Goal: Task Accomplishment & Management: Manage account settings

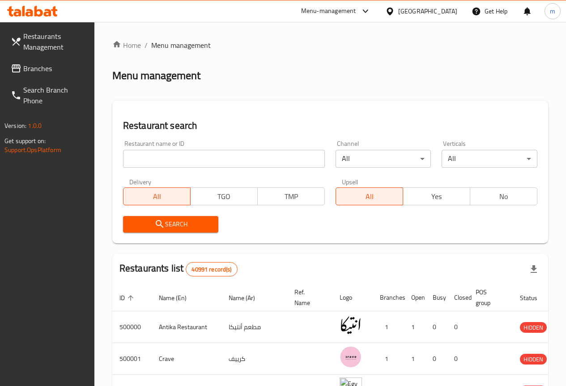
click at [138, 156] on input "search" at bounding box center [224, 159] width 202 height 18
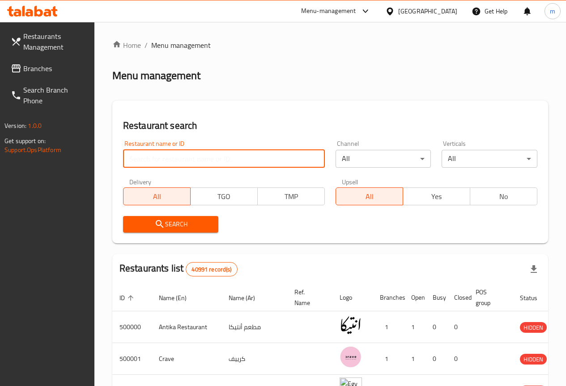
paste input "4C22ZXA"
type input "4C22ZXA"
click button "Search" at bounding box center [171, 224] width 96 height 17
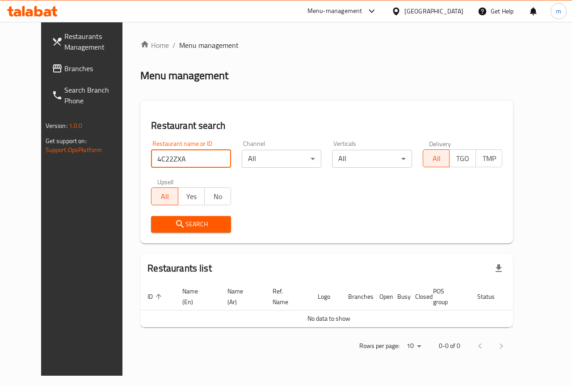
click at [212, 158] on input "4C22ZXA" at bounding box center [191, 159] width 80 height 18
click at [64, 72] on span "Branches" at bounding box center [96, 68] width 65 height 11
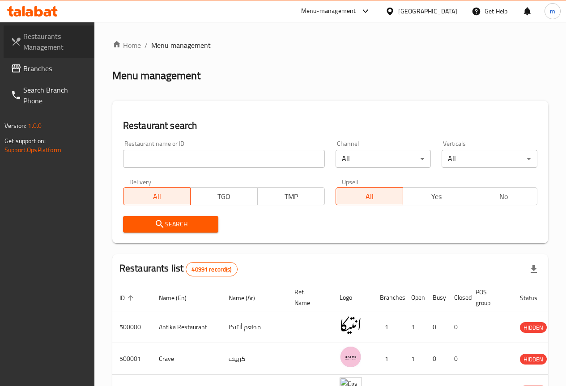
click at [62, 41] on span "Restaurants Management" at bounding box center [55, 41] width 64 height 21
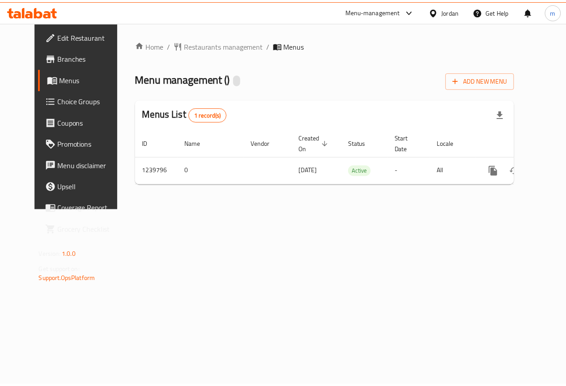
scroll to position [0, 3]
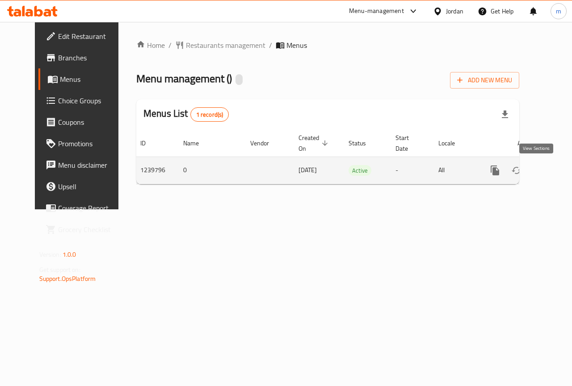
click at [555, 170] on icon "enhanced table" at bounding box center [560, 170] width 11 height 11
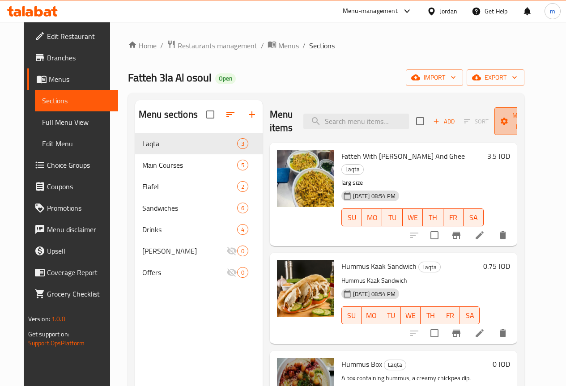
click at [513, 125] on span "Manage items" at bounding box center [524, 121] width 46 height 22
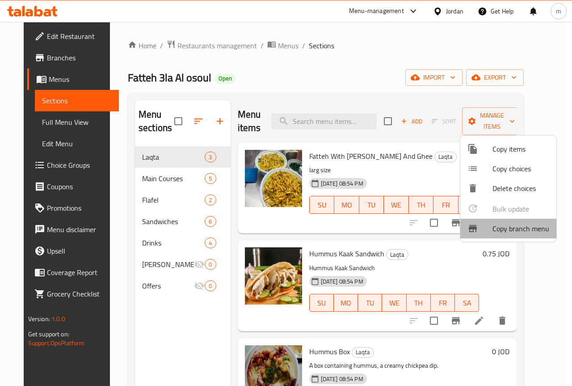
click at [512, 229] on span "Copy branch menu" at bounding box center [521, 228] width 57 height 11
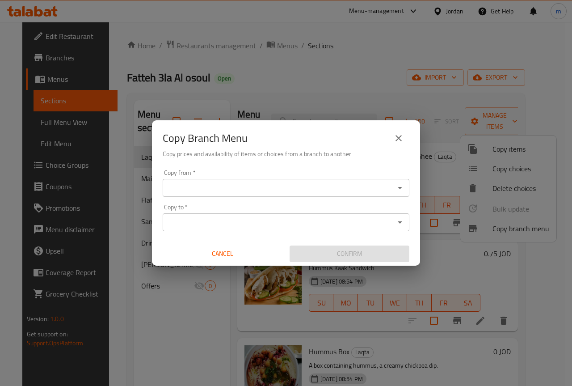
click at [207, 182] on input "Copy from   *" at bounding box center [278, 188] width 227 height 13
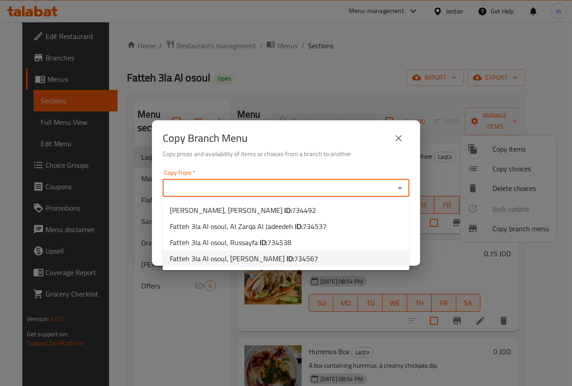
click at [298, 261] on span "734567" at bounding box center [306, 258] width 24 height 13
type input "Fatteh 3la Al osoul, Dawar Khamees"
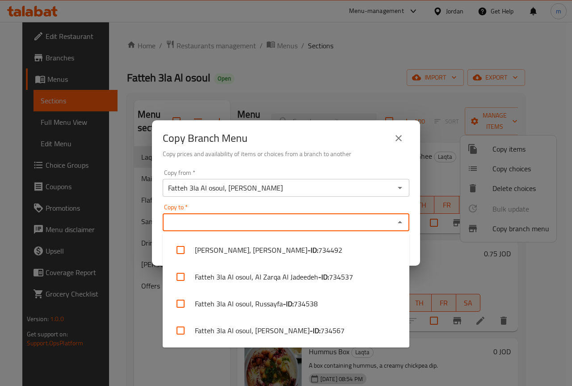
click at [200, 228] on input "Copy to   *" at bounding box center [278, 222] width 227 height 13
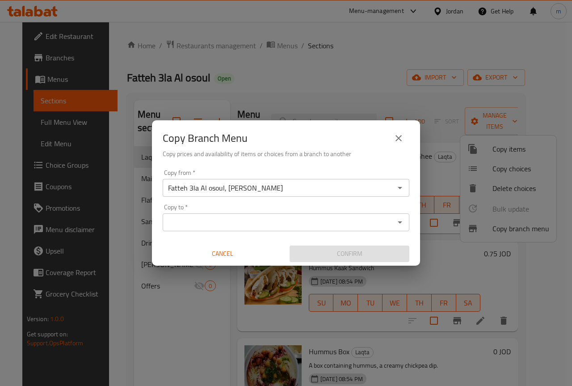
click at [242, 229] on div "Copy from   * Fatteh 3la Al osoul, Dawar Khamees Copy from * Copy to   * Copy t…" at bounding box center [286, 216] width 268 height 100
click at [242, 229] on div "Copy to *" at bounding box center [286, 222] width 247 height 18
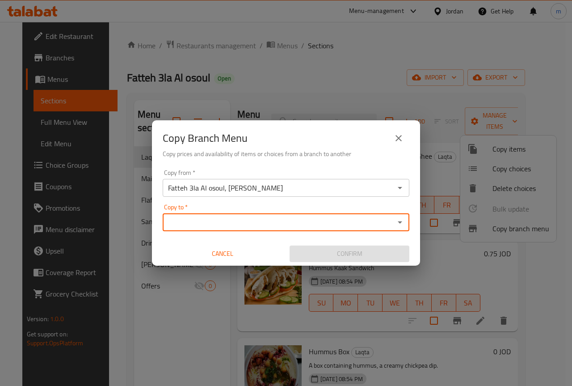
click at [369, 226] on input "Copy to   *" at bounding box center [278, 222] width 227 height 13
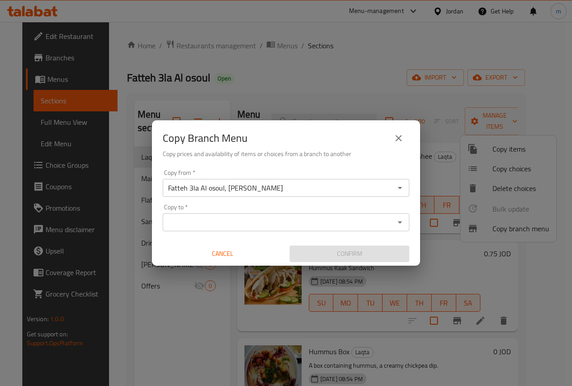
click at [279, 218] on input "Copy to   *" at bounding box center [278, 222] width 227 height 13
click at [396, 141] on icon "close" at bounding box center [399, 138] width 11 height 11
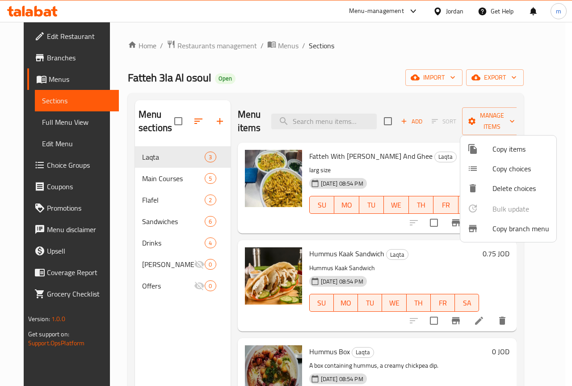
click at [487, 100] on div at bounding box center [286, 193] width 572 height 386
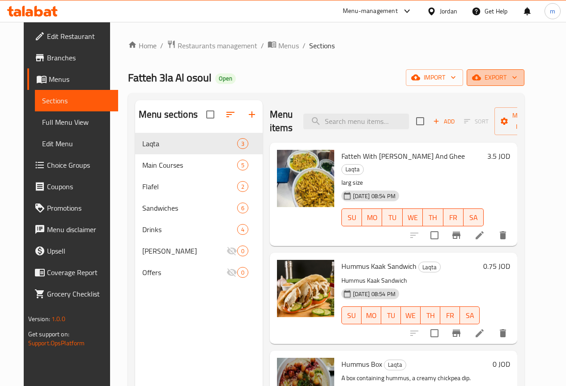
click at [517, 81] on span "export" at bounding box center [495, 77] width 43 height 11
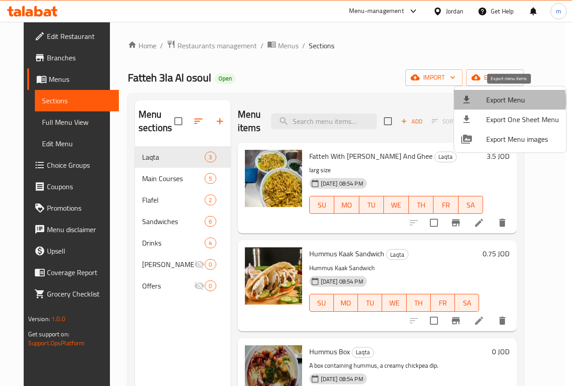
click at [509, 101] on span "Export Menu" at bounding box center [523, 99] width 73 height 11
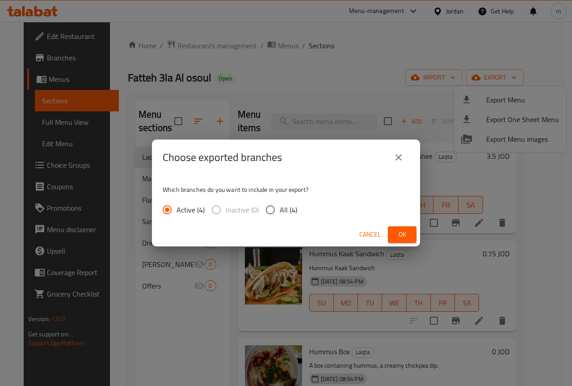
click at [281, 211] on span "All (4)" at bounding box center [288, 209] width 17 height 11
click at [280, 211] on input "All (4)" at bounding box center [270, 209] width 19 height 19
radio input "true"
click at [396, 233] on span "Ok" at bounding box center [402, 234] width 14 height 11
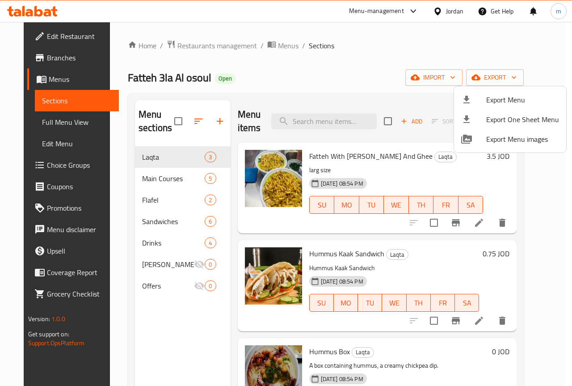
click at [385, 57] on div at bounding box center [286, 193] width 572 height 386
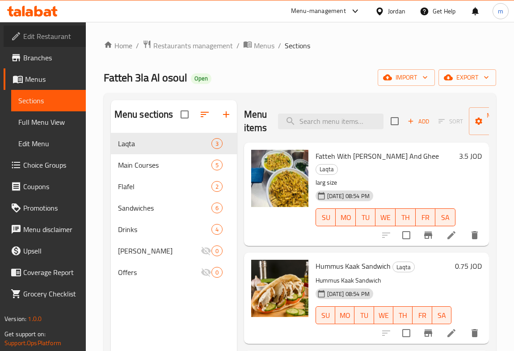
click at [60, 37] on span "Edit Restaurant" at bounding box center [50, 36] width 55 height 11
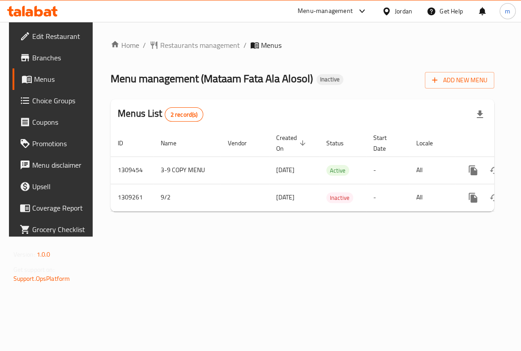
click at [55, 62] on span "Branches" at bounding box center [60, 57] width 56 height 11
click at [46, 58] on span "Branches" at bounding box center [60, 57] width 56 height 11
click at [465, 79] on span "Add New Menu" at bounding box center [459, 80] width 55 height 11
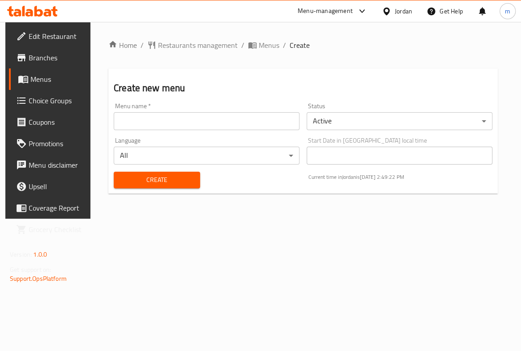
click at [156, 123] on input "text" at bounding box center [207, 121] width 186 height 18
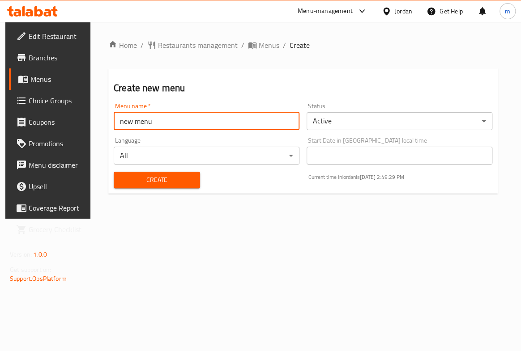
type input "new menu"
click at [114, 172] on button "Create" at bounding box center [157, 180] width 86 height 17
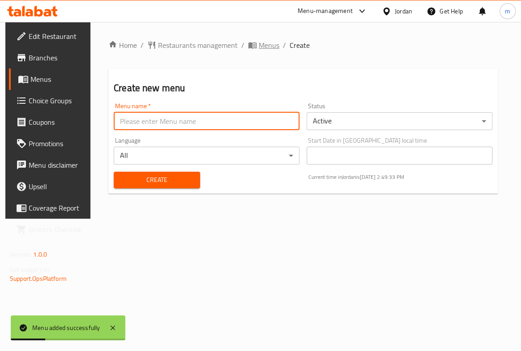
click at [261, 45] on span "Menus" at bounding box center [269, 45] width 21 height 11
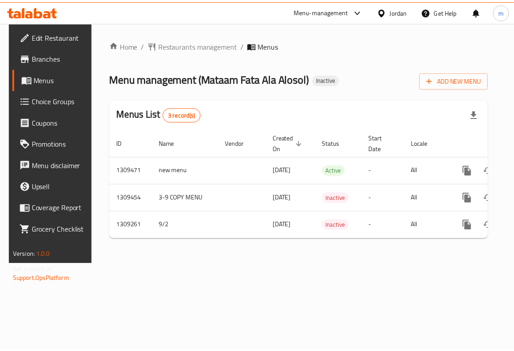
scroll to position [0, 46]
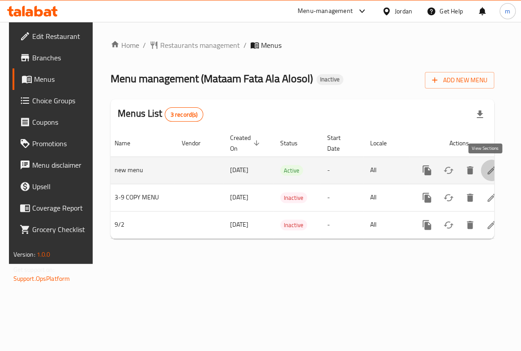
click at [486, 169] on icon "enhanced table" at bounding box center [491, 170] width 11 height 11
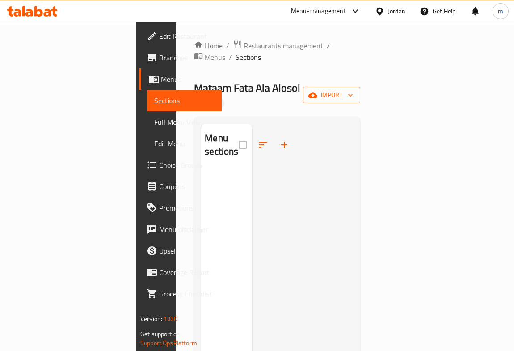
click at [159, 60] on span "Branches" at bounding box center [186, 57] width 55 height 11
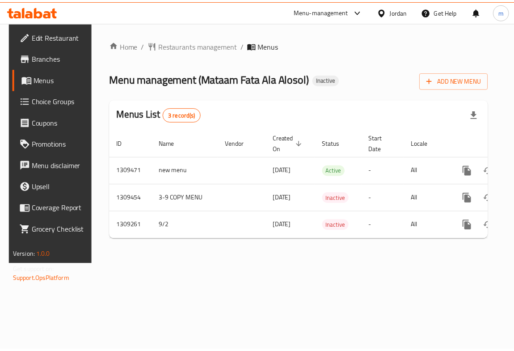
scroll to position [0, 46]
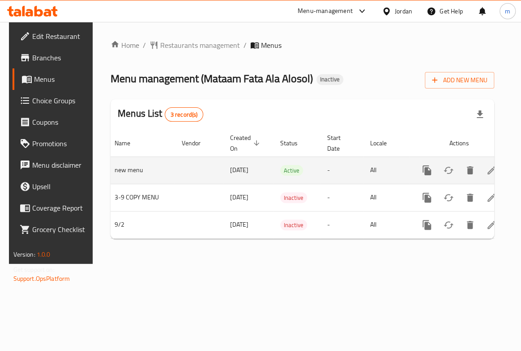
click at [490, 171] on icon "enhanced table" at bounding box center [491, 170] width 11 height 11
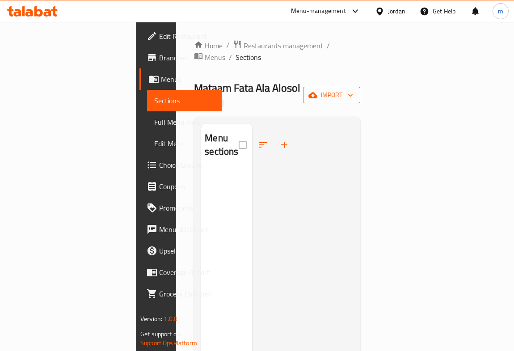
click at [353, 89] on span "import" at bounding box center [331, 94] width 43 height 11
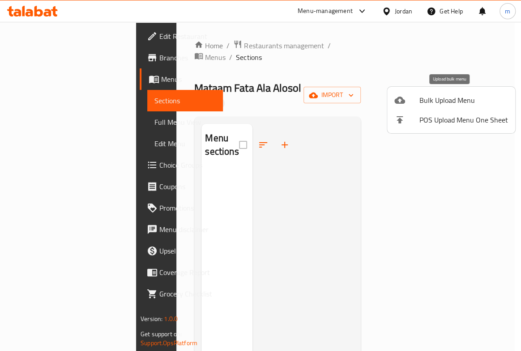
click at [457, 98] on span "Bulk Upload Menu" at bounding box center [463, 100] width 89 height 11
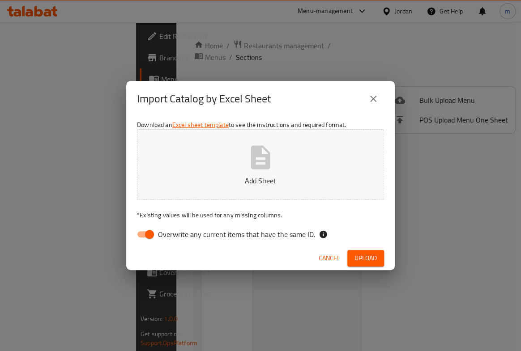
click at [146, 237] on input "Overwrite any current items that have the same ID." at bounding box center [149, 234] width 51 height 17
checkbox input "false"
click at [269, 158] on icon "button" at bounding box center [260, 157] width 19 height 24
click at [368, 255] on span "Upload" at bounding box center [365, 258] width 22 height 11
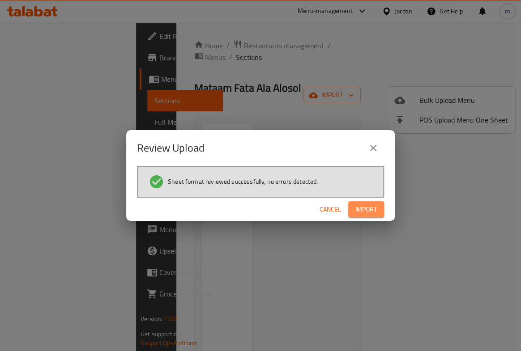
click at [372, 208] on span "Import" at bounding box center [365, 209] width 21 height 11
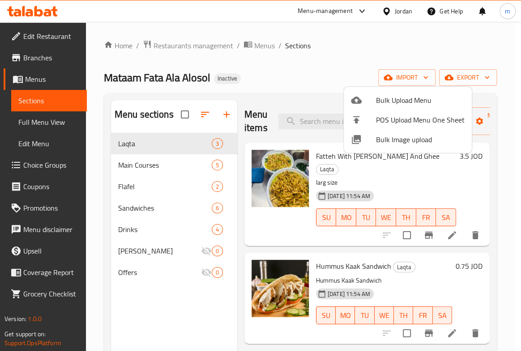
click at [300, 69] on div at bounding box center [260, 175] width 521 height 351
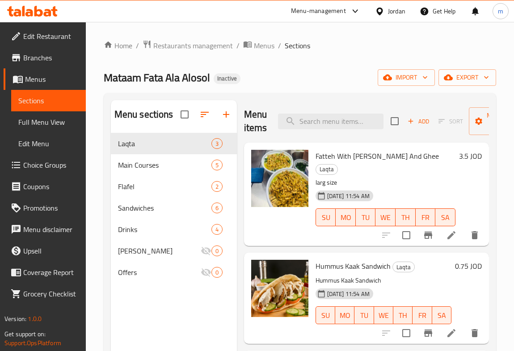
click at [49, 80] on span "Menus" at bounding box center [52, 79] width 54 height 11
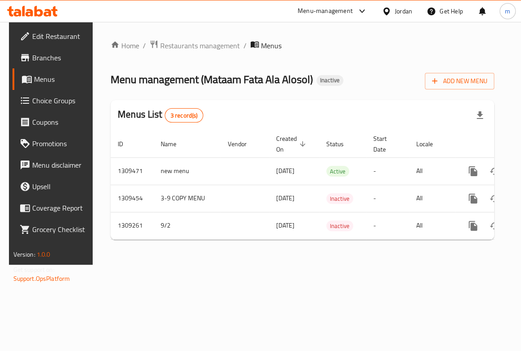
scroll to position [0, 46]
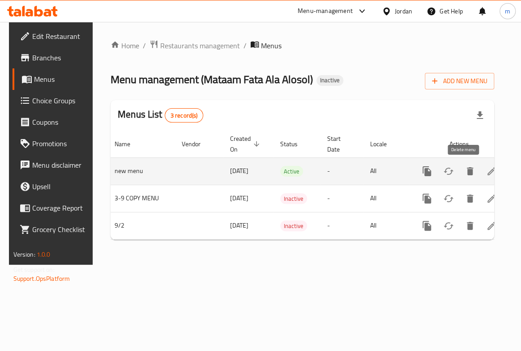
click at [469, 171] on button "enhanced table" at bounding box center [469, 171] width 21 height 21
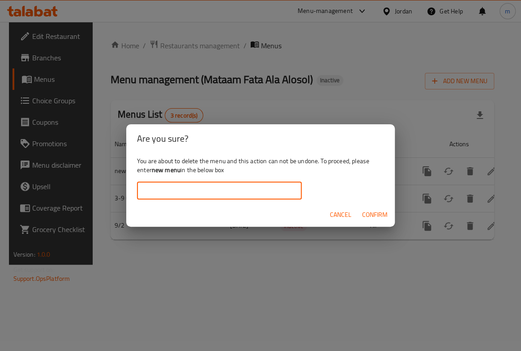
click at [242, 196] on input "text" at bounding box center [219, 191] width 165 height 18
type input "new menu"
click at [386, 216] on span "Confirm" at bounding box center [374, 214] width 25 height 11
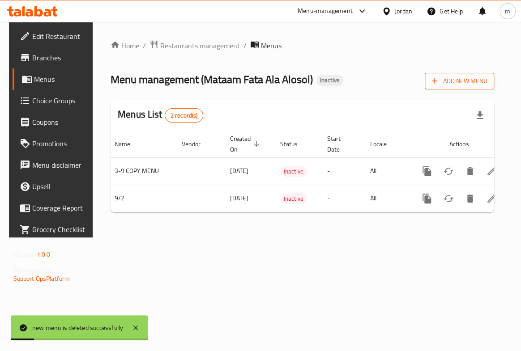
click at [471, 86] on span "Add New Menu" at bounding box center [459, 81] width 55 height 11
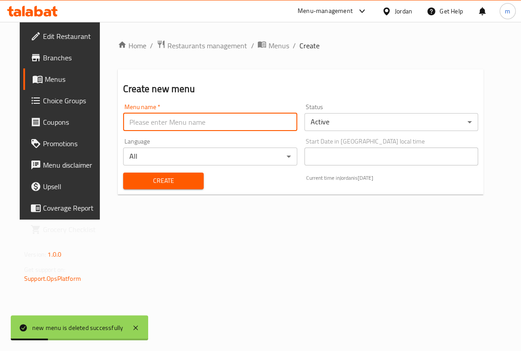
click at [271, 126] on input "text" at bounding box center [210, 122] width 174 height 18
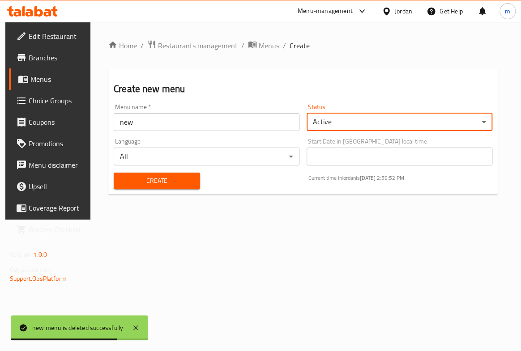
click at [212, 119] on input "new" at bounding box center [207, 122] width 186 height 18
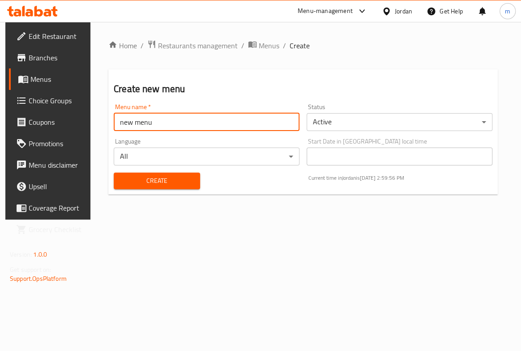
type input "new menu"
click at [114, 173] on button "Create" at bounding box center [157, 181] width 86 height 17
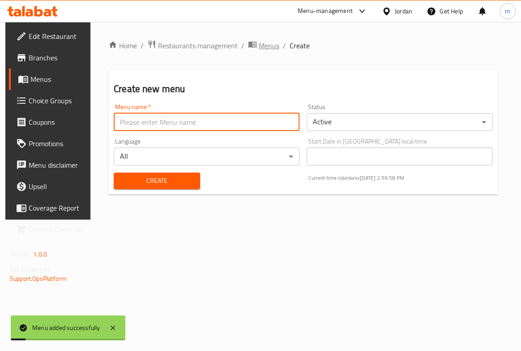
click at [271, 49] on span "Menus" at bounding box center [269, 45] width 21 height 11
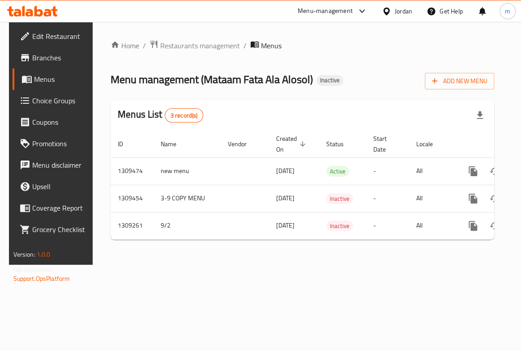
click at [42, 58] on span "Branches" at bounding box center [60, 57] width 56 height 11
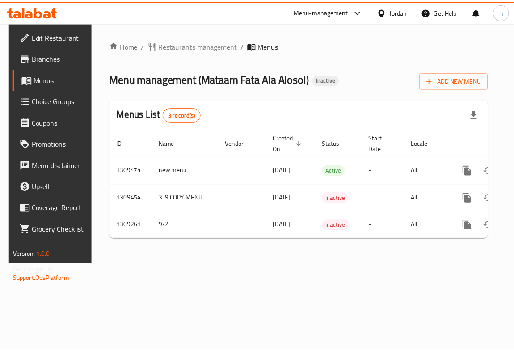
scroll to position [0, 46]
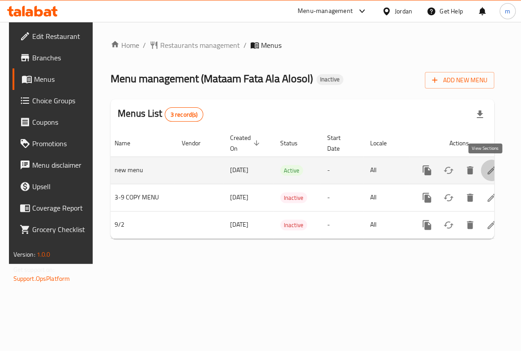
click at [489, 175] on icon "enhanced table" at bounding box center [491, 170] width 11 height 11
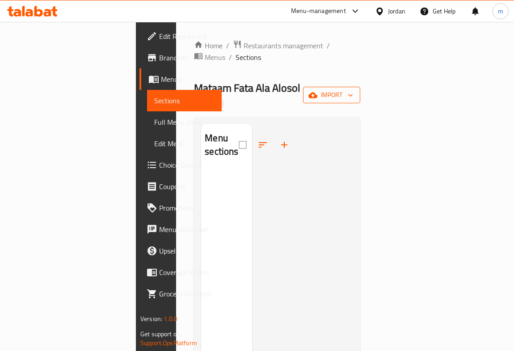
click at [353, 89] on span "import" at bounding box center [331, 94] width 43 height 11
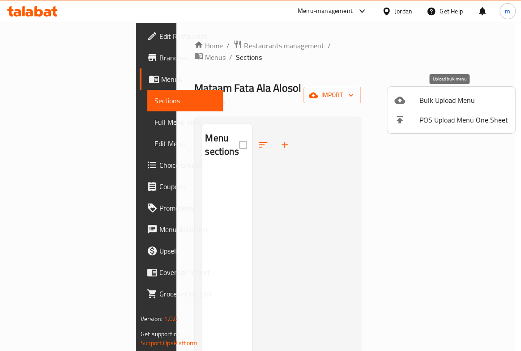
click at [453, 101] on span "Bulk Upload Menu" at bounding box center [463, 100] width 89 height 11
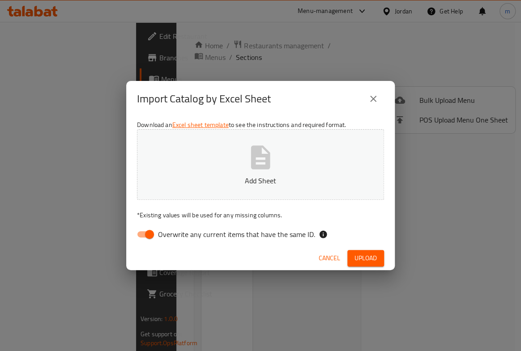
click at [143, 232] on input "Overwrite any current items that have the same ID." at bounding box center [149, 234] width 51 height 17
checkbox input "false"
click at [304, 155] on button "Add Sheet" at bounding box center [260, 164] width 247 height 71
click at [371, 259] on span "Upload" at bounding box center [365, 258] width 22 height 11
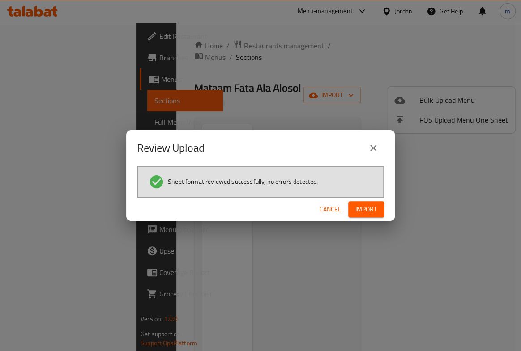
click at [378, 207] on button "Import" at bounding box center [366, 209] width 36 height 17
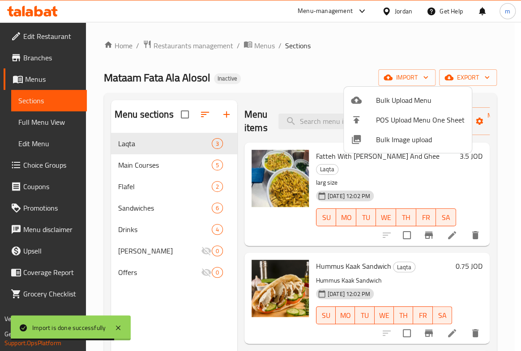
click at [507, 182] on div at bounding box center [260, 175] width 521 height 351
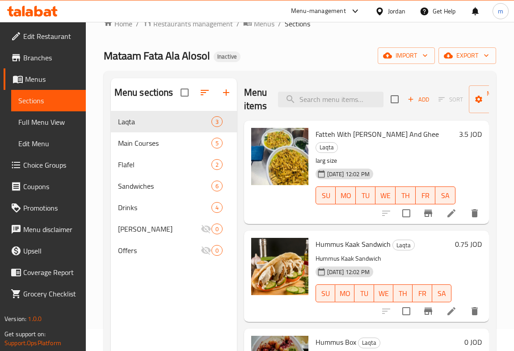
scroll to position [40, 0]
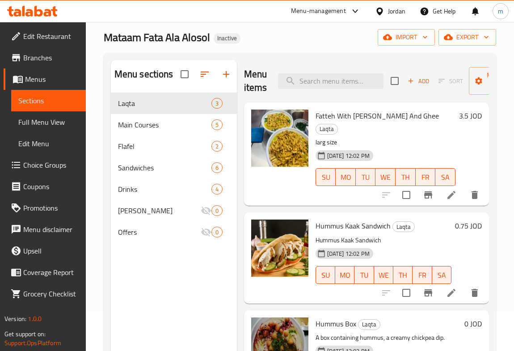
click at [54, 121] on span "Full Menu View" at bounding box center [48, 122] width 60 height 11
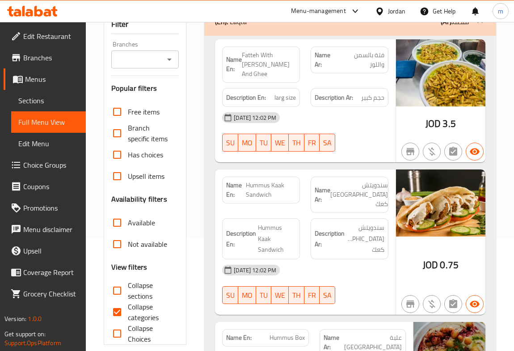
scroll to position [244, 0]
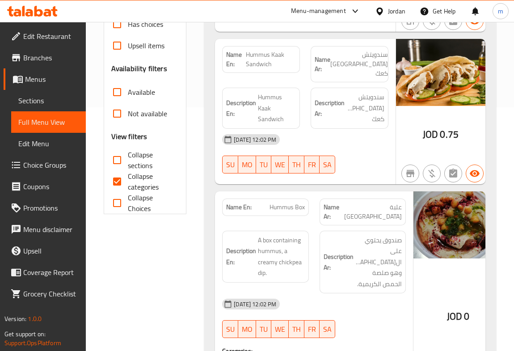
click at [117, 184] on input "Collapse categories" at bounding box center [116, 181] width 21 height 21
checkbox input "false"
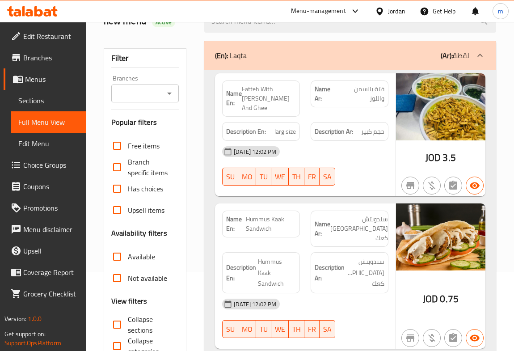
scroll to position [47, 0]
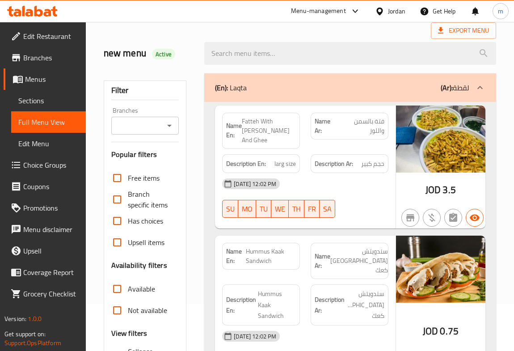
click at [50, 60] on span "Branches" at bounding box center [50, 57] width 55 height 11
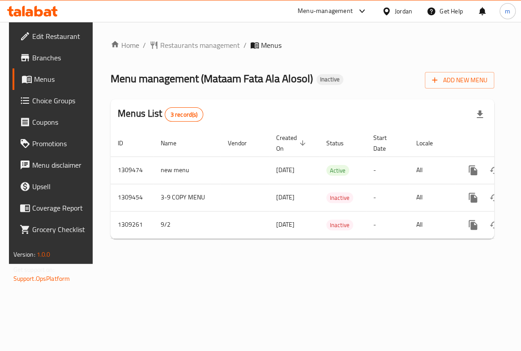
scroll to position [0, 46]
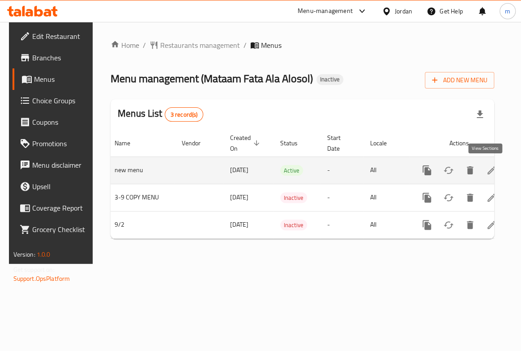
click at [480, 176] on link "enhanced table" at bounding box center [490, 170] width 21 height 21
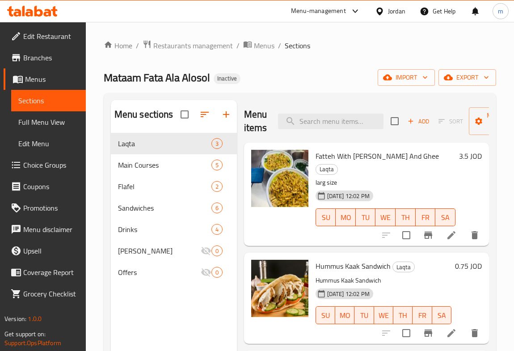
click at [63, 170] on span "Choice Groups" at bounding box center [50, 165] width 55 height 11
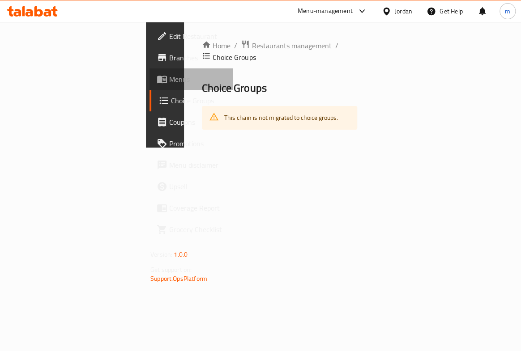
click at [169, 76] on span "Menus" at bounding box center [197, 79] width 56 height 11
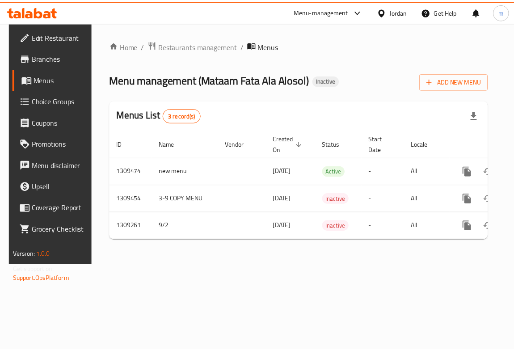
scroll to position [0, 46]
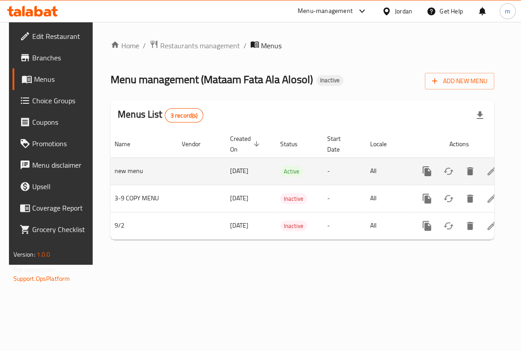
click at [486, 175] on icon "enhanced table" at bounding box center [491, 171] width 11 height 11
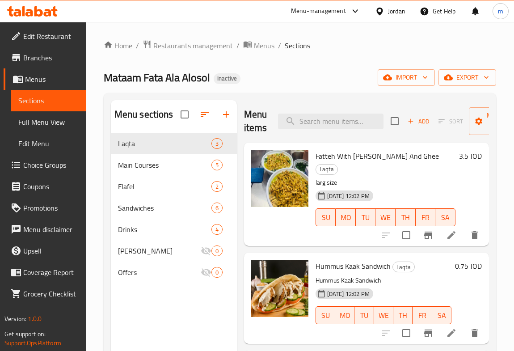
click at [53, 73] on link "Menus" at bounding box center [45, 78] width 82 height 21
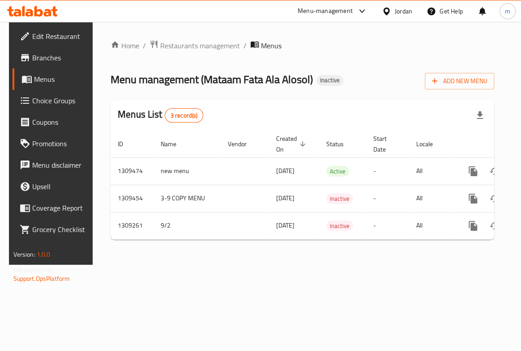
scroll to position [0, 46]
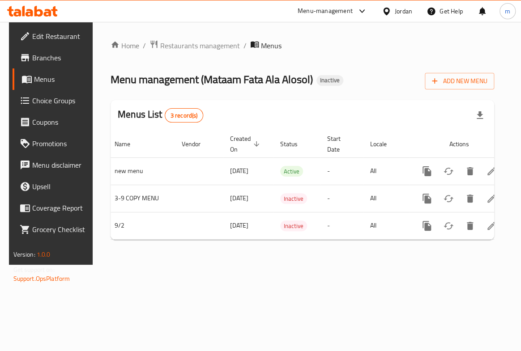
click at [63, 60] on span "Branches" at bounding box center [60, 57] width 56 height 11
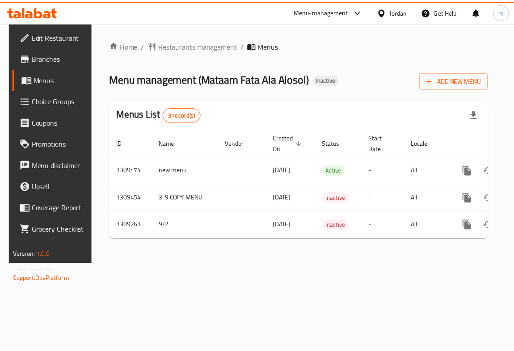
scroll to position [0, 46]
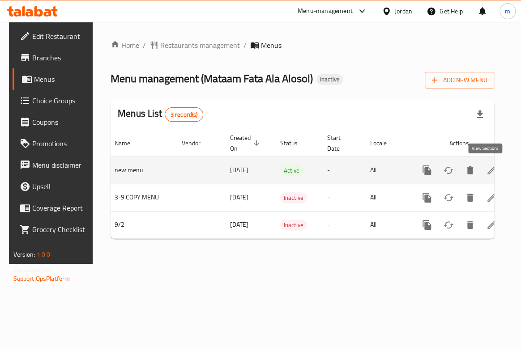
click at [487, 170] on icon "enhanced table" at bounding box center [491, 170] width 11 height 11
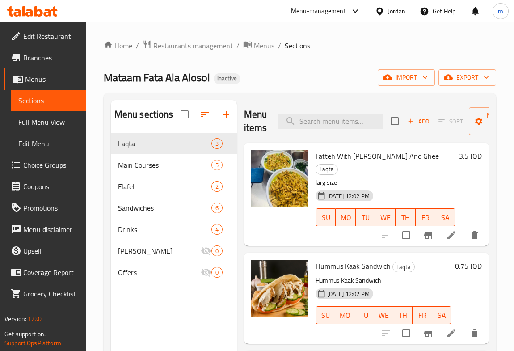
click at [67, 53] on span "Branches" at bounding box center [50, 57] width 55 height 11
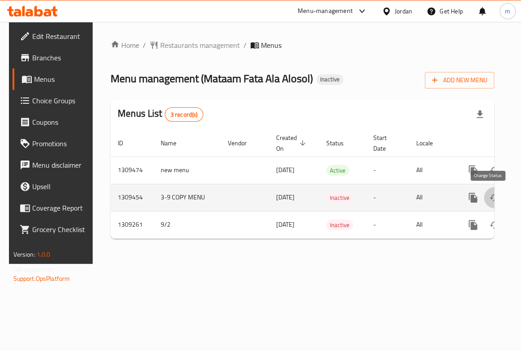
click at [492, 201] on icon "enhanced table" at bounding box center [494, 197] width 11 height 11
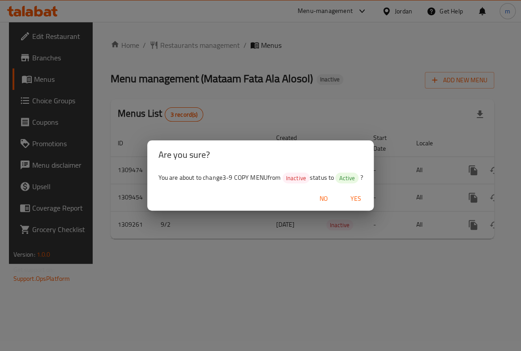
click at [353, 194] on span "Yes" at bounding box center [355, 198] width 21 height 11
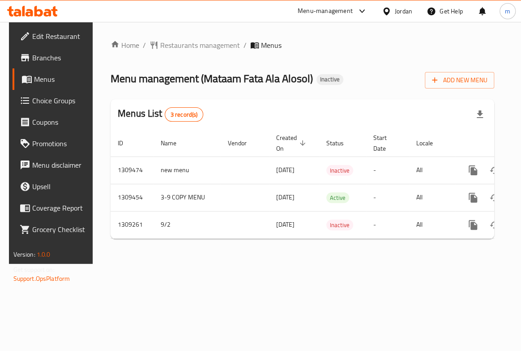
scroll to position [0, 46]
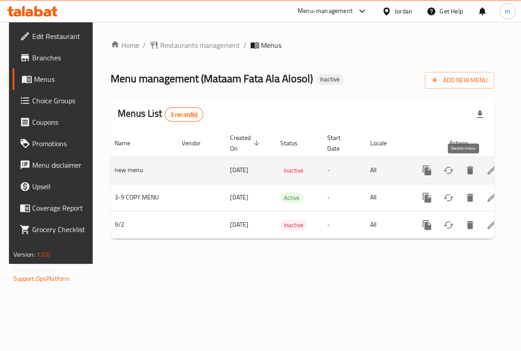
click at [466, 169] on icon "enhanced table" at bounding box center [469, 170] width 11 height 11
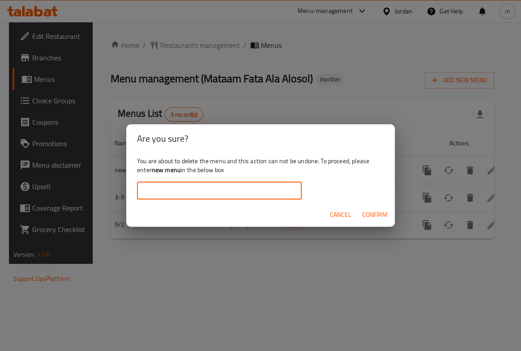
click at [242, 186] on input "text" at bounding box center [219, 191] width 165 height 18
type input "new menu"
click at [380, 214] on span "Confirm" at bounding box center [374, 214] width 25 height 11
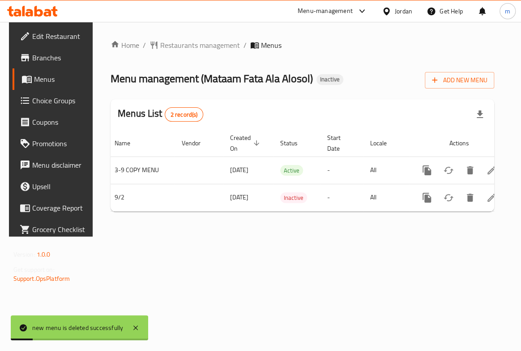
scroll to position [0, 0]
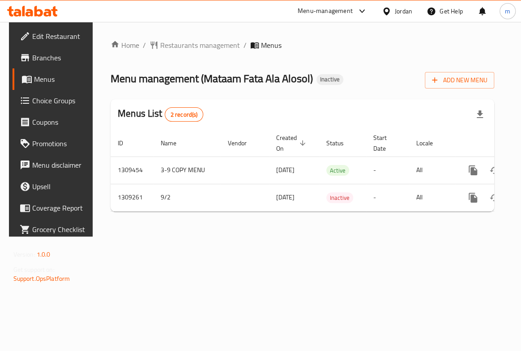
click at [20, 55] on icon at bounding box center [25, 57] width 11 height 11
click at [47, 55] on span "Branches" at bounding box center [60, 57] width 56 height 11
